Goal: Transaction & Acquisition: Purchase product/service

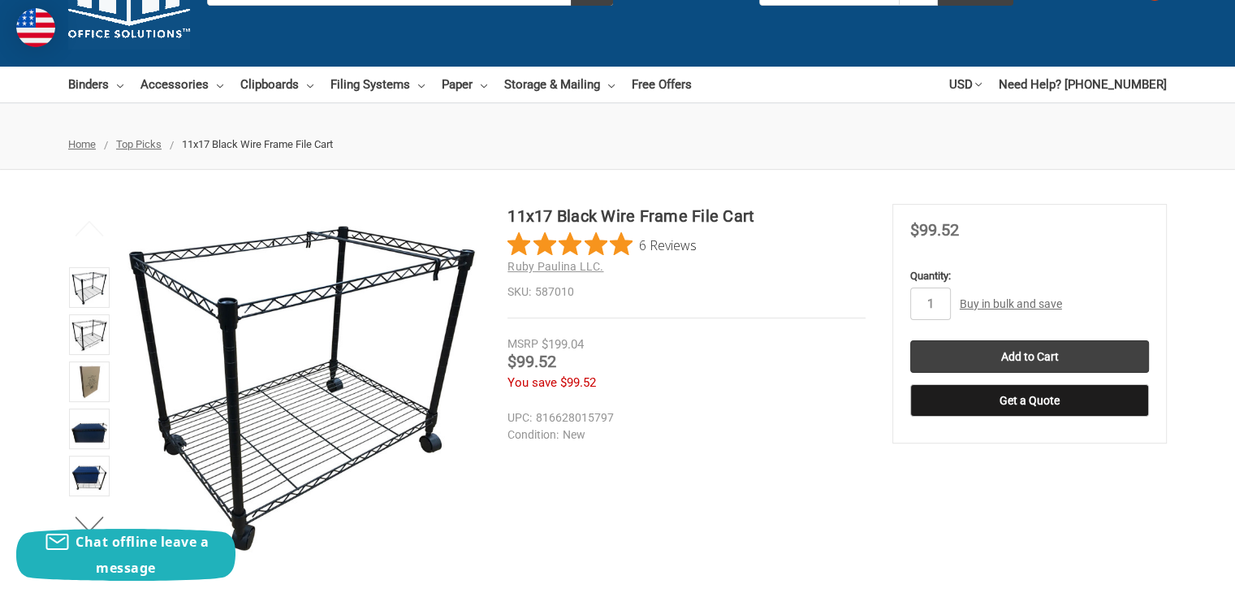
scroll to position [162, 0]
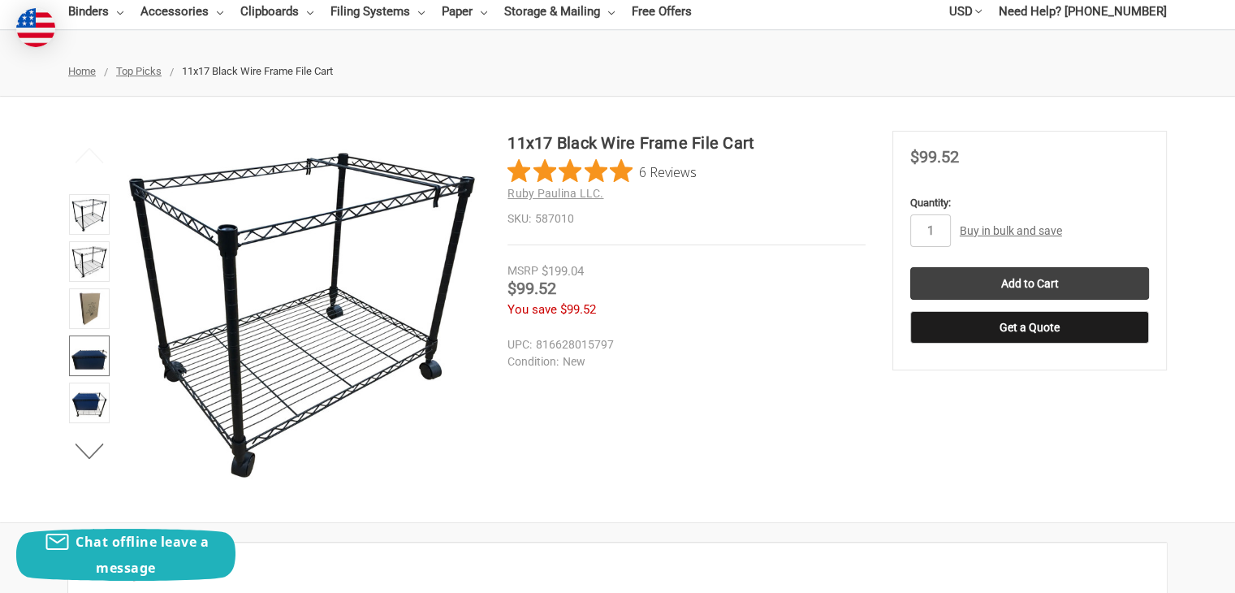
click at [93, 352] on img at bounding box center [89, 356] width 36 height 36
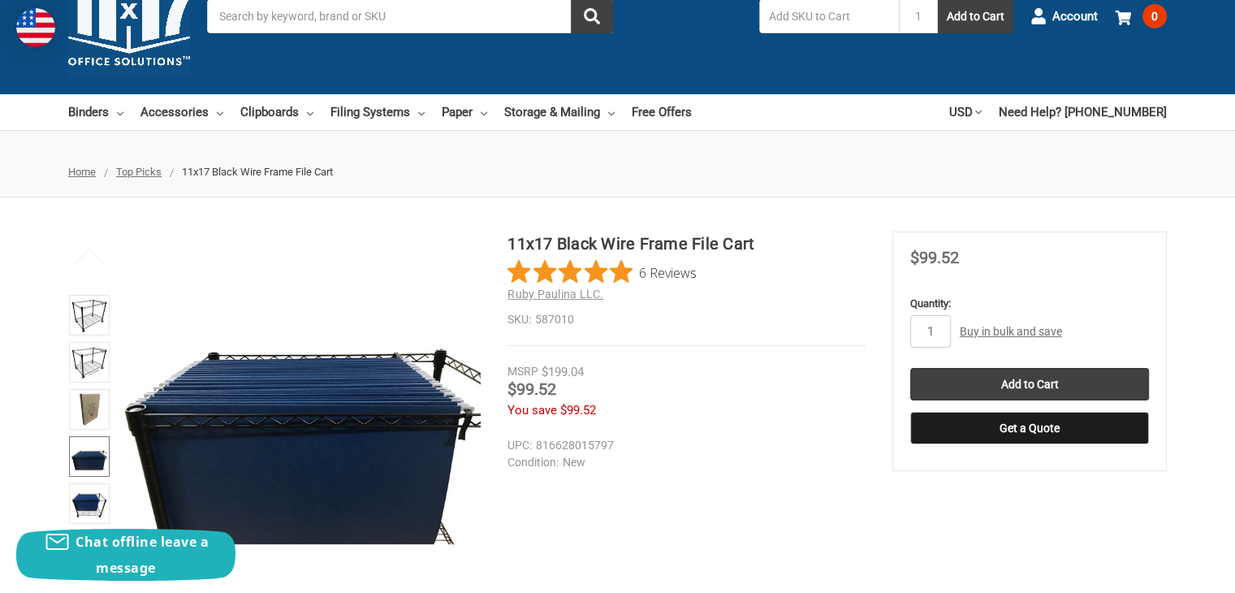
scroll to position [0, 0]
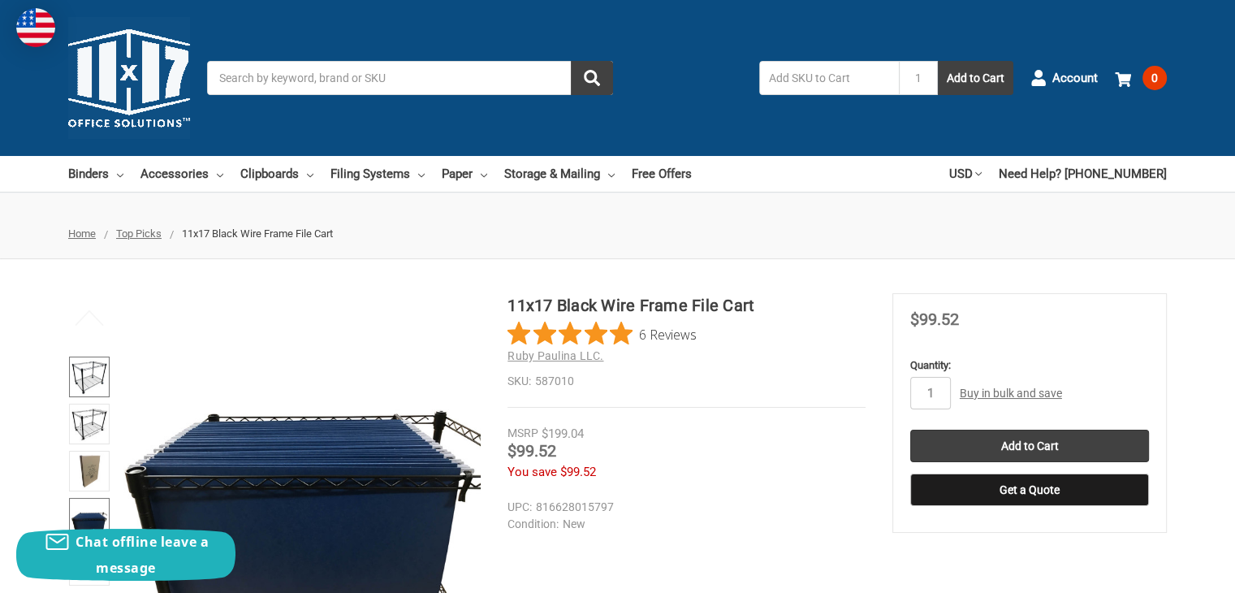
click at [93, 371] on img at bounding box center [89, 377] width 36 height 36
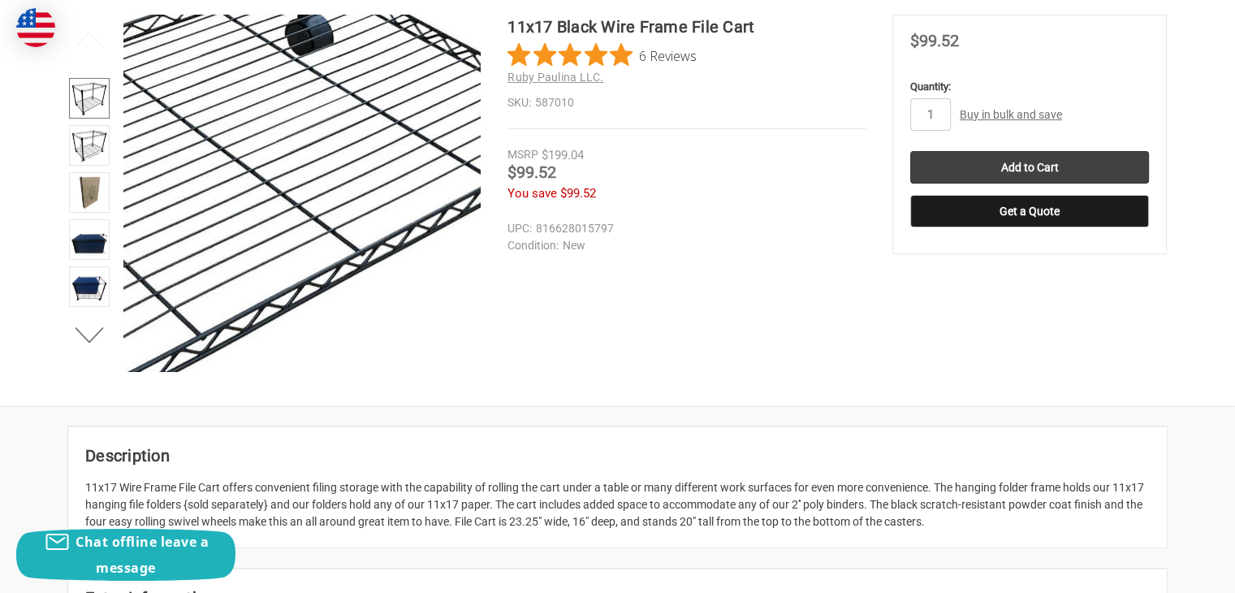
scroll to position [244, 0]
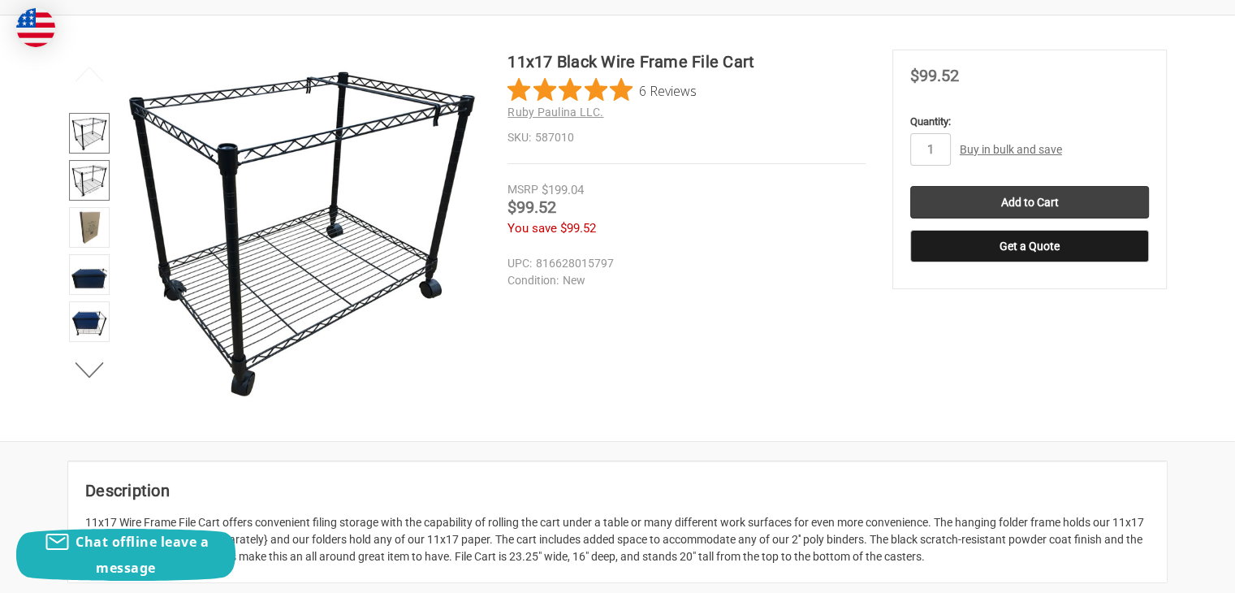
click at [89, 173] on img at bounding box center [89, 180] width 36 height 36
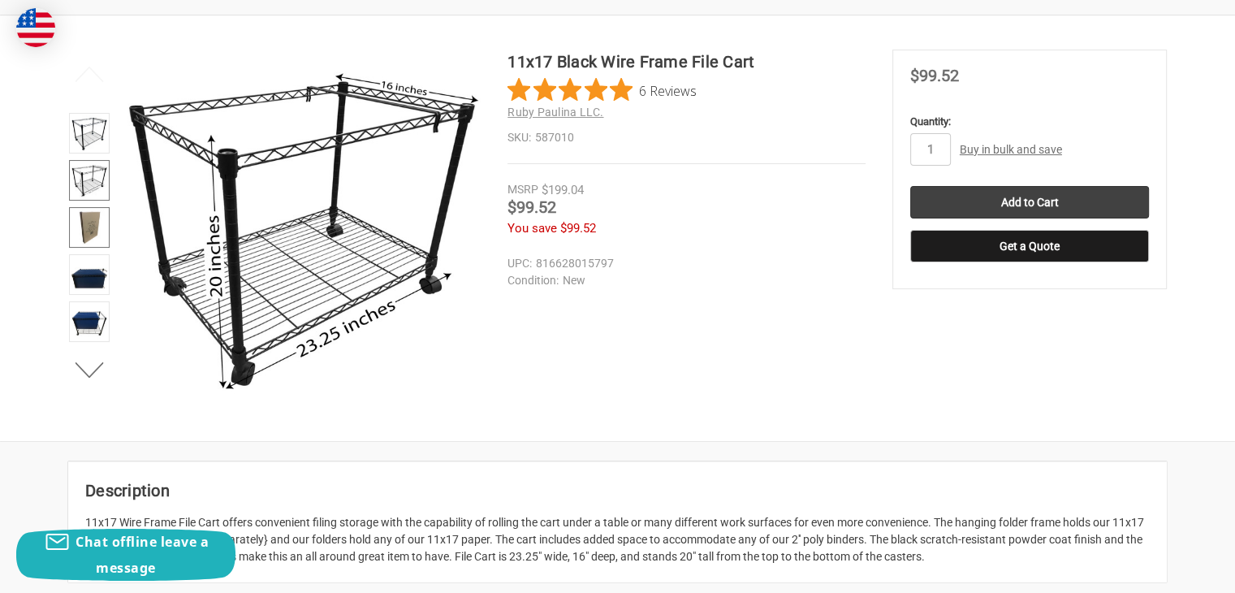
click at [93, 209] on img at bounding box center [89, 227] width 36 height 36
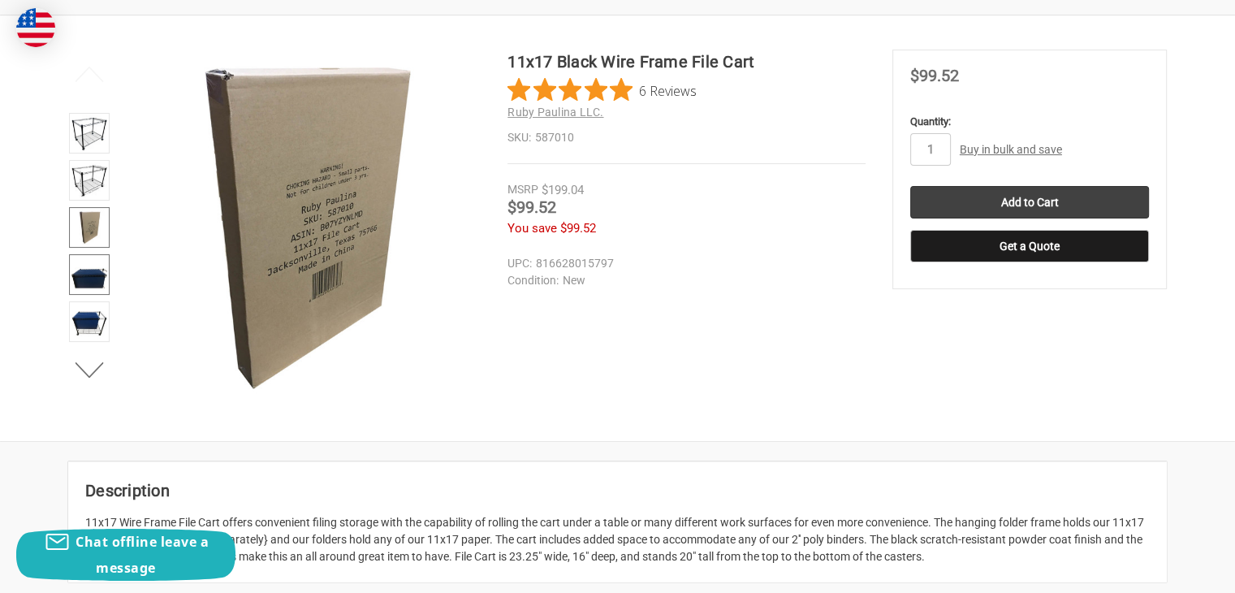
click at [85, 266] on img at bounding box center [89, 275] width 36 height 36
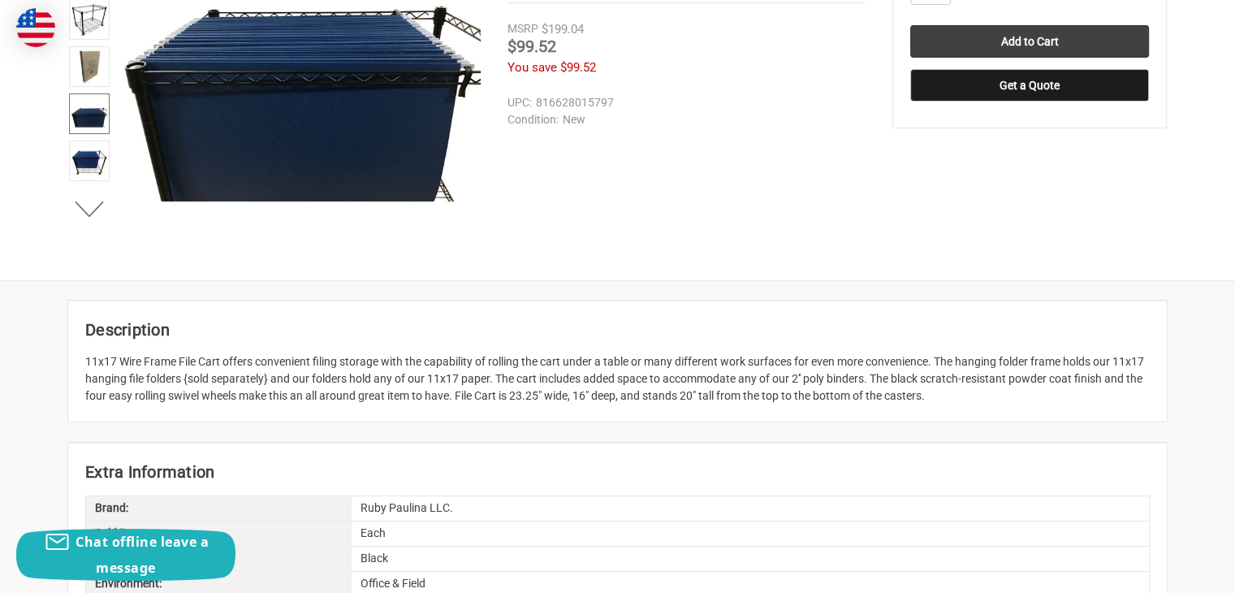
scroll to position [406, 0]
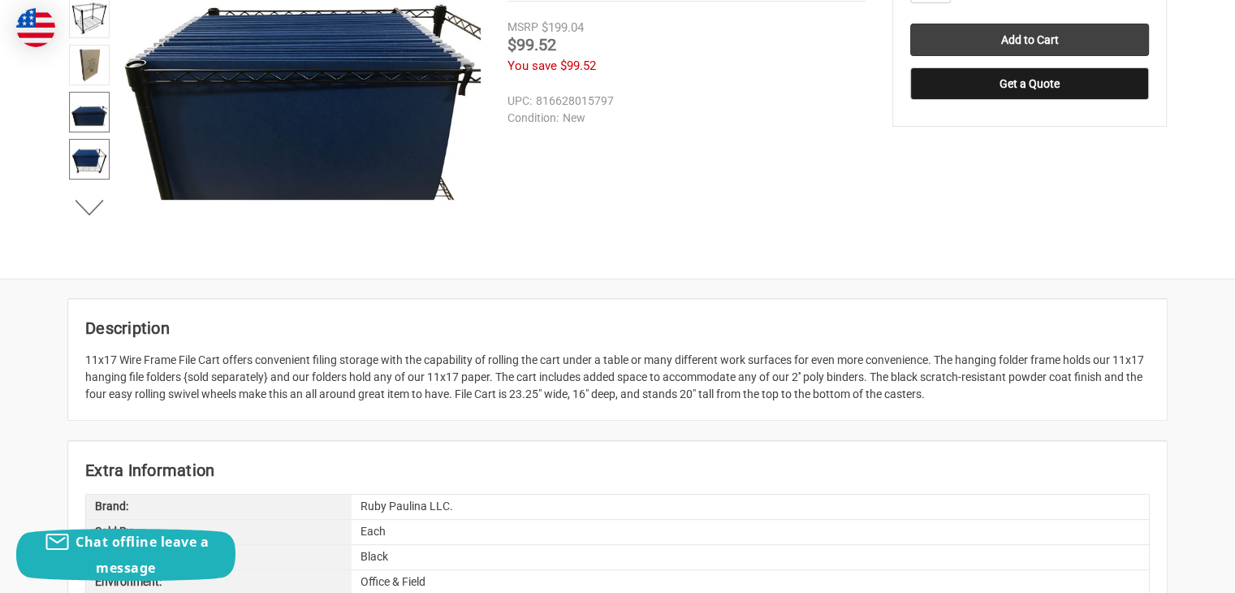
click at [104, 164] on img at bounding box center [89, 159] width 36 height 36
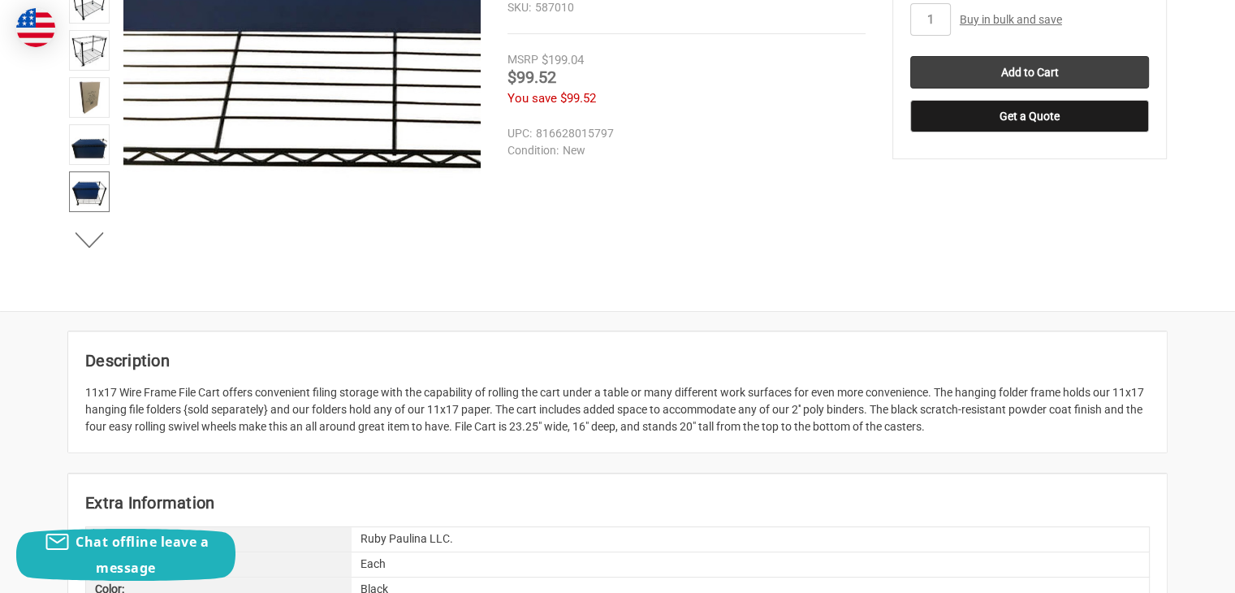
scroll to position [325, 0]
